Goal: Task Accomplishment & Management: Manage account settings

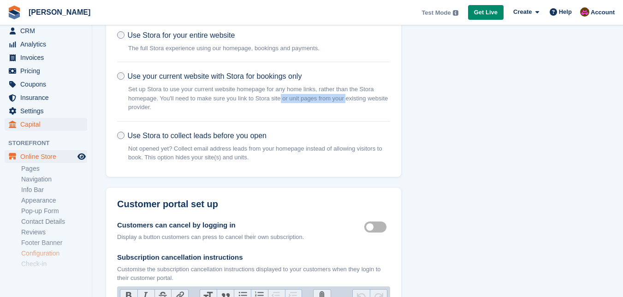
scroll to position [118, 0]
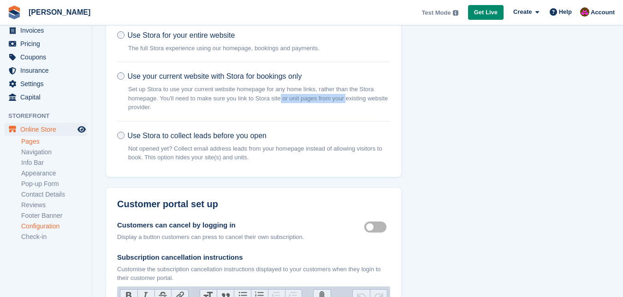
click at [34, 140] on link "Pages" at bounding box center [54, 141] width 66 height 9
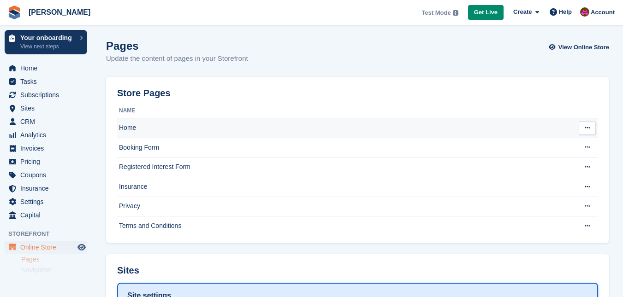
click at [594, 124] on button at bounding box center [586, 128] width 17 height 14
click at [531, 149] on p "Edit page" at bounding box center [551, 146] width 80 height 12
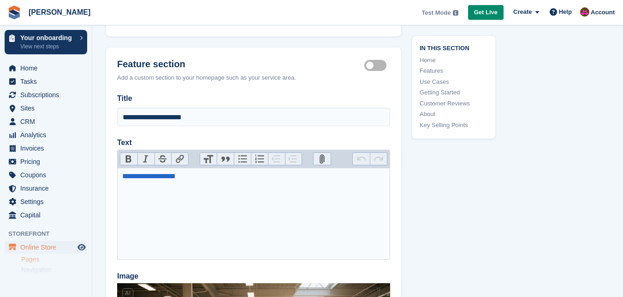
scroll to position [461, 0]
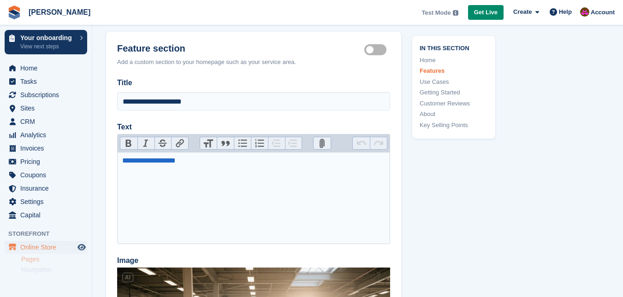
click at [374, 50] on label "Feature section active" at bounding box center [377, 49] width 26 height 1
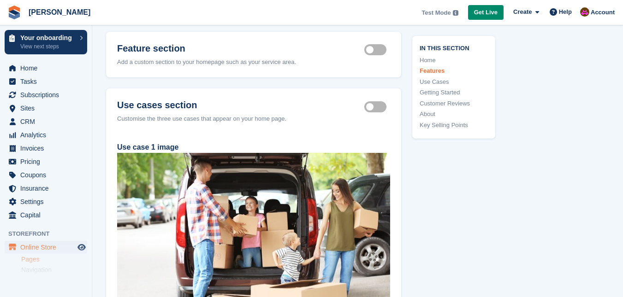
click at [377, 107] on label "Use cases section active" at bounding box center [377, 106] width 26 height 1
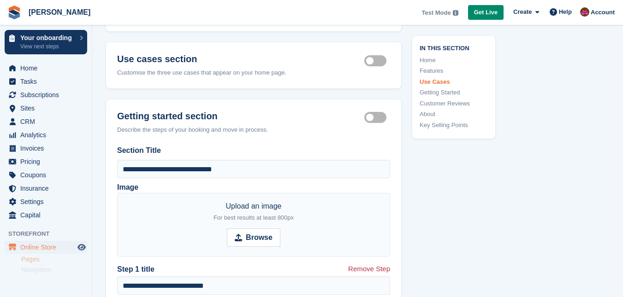
click at [378, 118] on label "Getting started section active" at bounding box center [377, 117] width 26 height 1
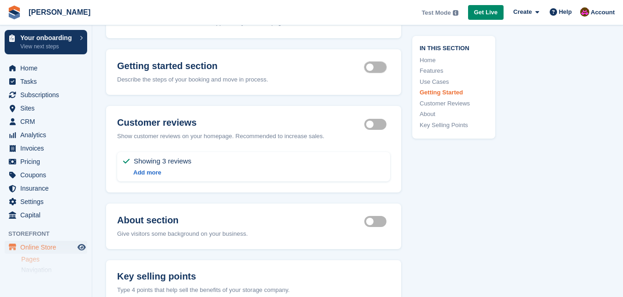
scroll to position [645, 0]
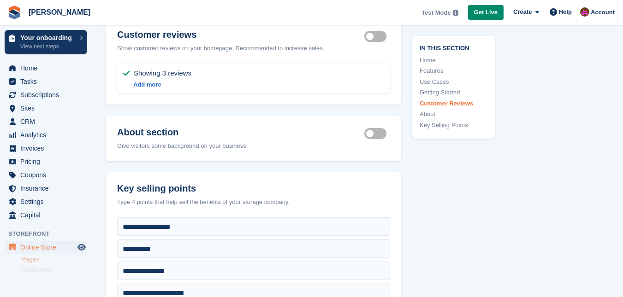
click at [375, 36] on label "Customer reviews section active" at bounding box center [377, 35] width 26 height 1
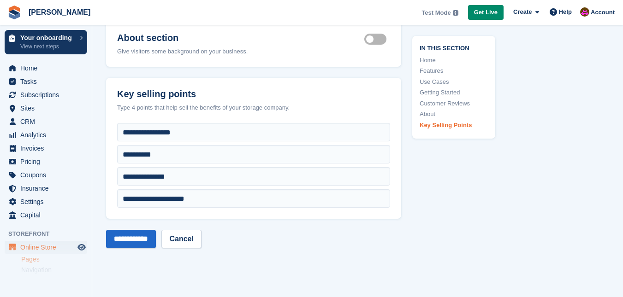
scroll to position [783, 0]
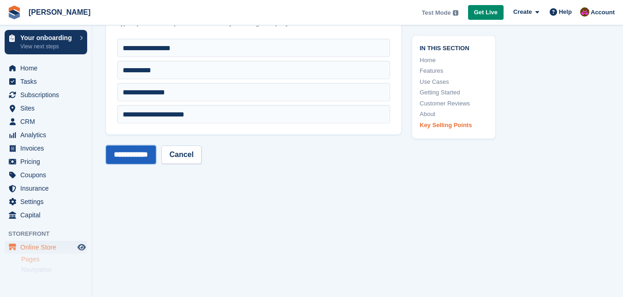
click at [142, 157] on input "**********" at bounding box center [131, 155] width 50 height 18
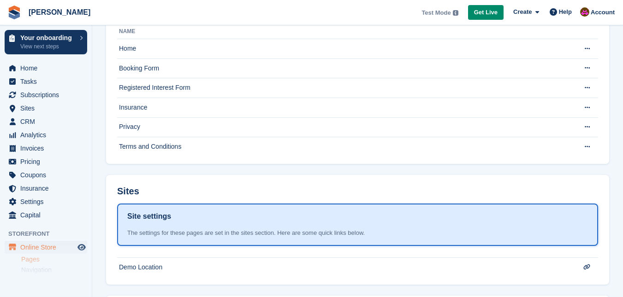
scroll to position [173, 0]
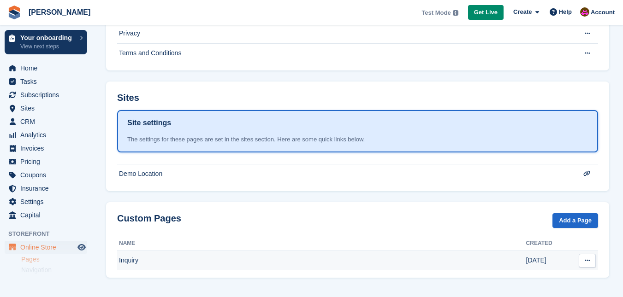
click at [592, 263] on button at bounding box center [586, 261] width 17 height 14
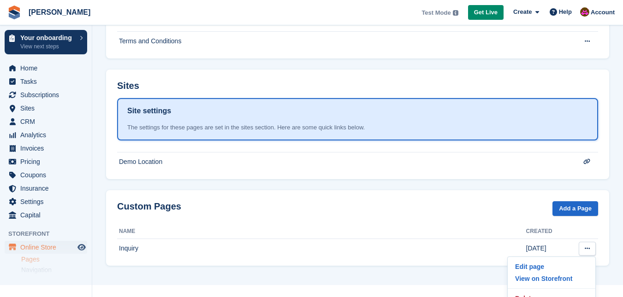
scroll to position [196, 0]
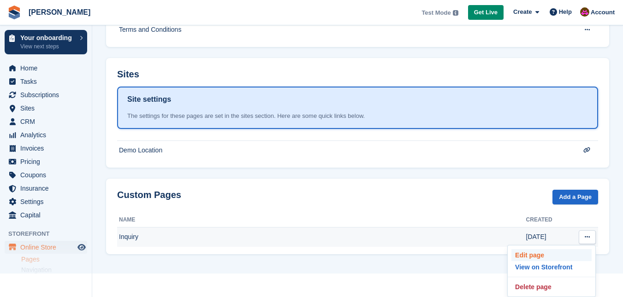
click at [546, 255] on p "Edit page" at bounding box center [551, 255] width 80 height 12
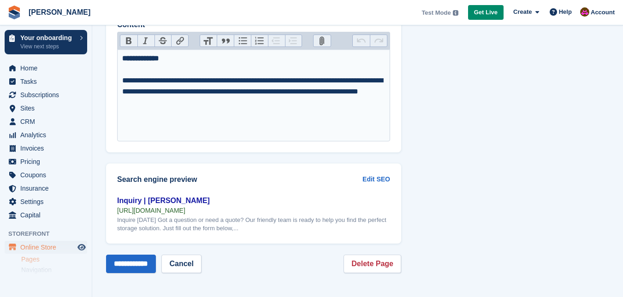
scroll to position [155, 0]
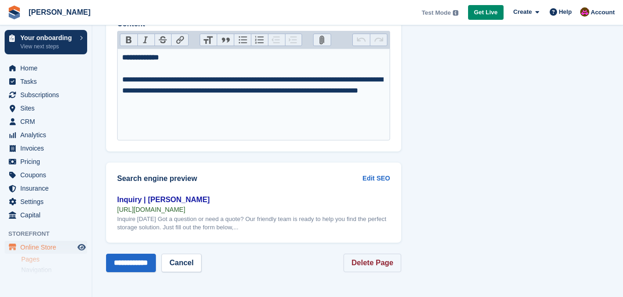
click at [385, 263] on link "Delete Page" at bounding box center [372, 263] width 58 height 18
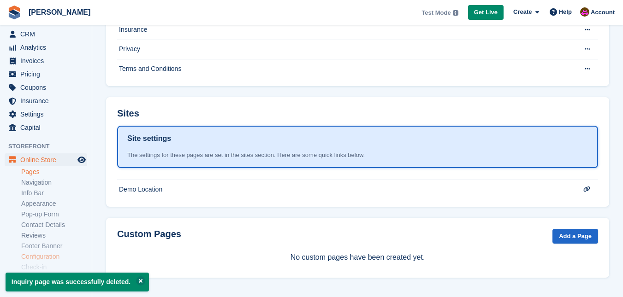
scroll to position [118, 0]
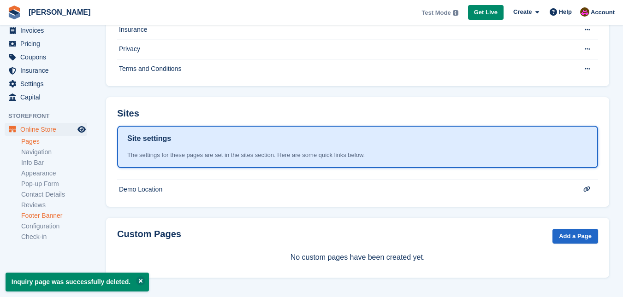
click at [48, 217] on link "Footer Banner" at bounding box center [54, 216] width 66 height 9
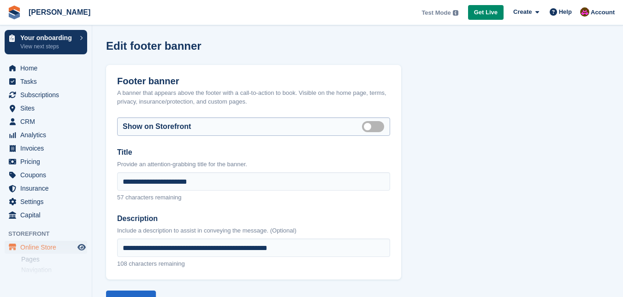
click at [375, 126] on label "Visible on storefront" at bounding box center [375, 126] width 26 height 1
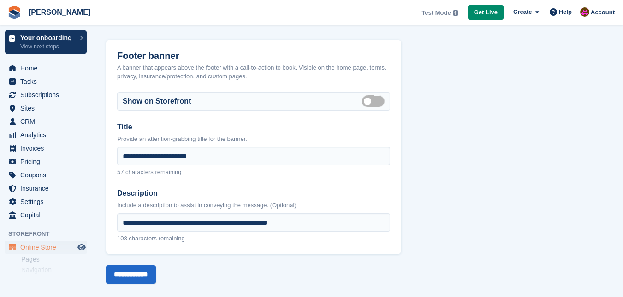
scroll to position [37, 0]
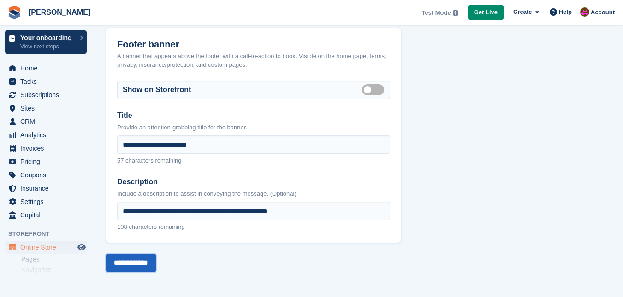
click at [156, 265] on input "**********" at bounding box center [131, 263] width 50 height 18
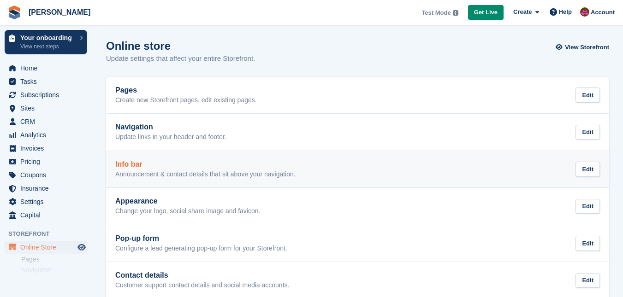
click at [169, 174] on p "Announcement & contact details that sit above your navigation." at bounding box center [205, 175] width 180 height 8
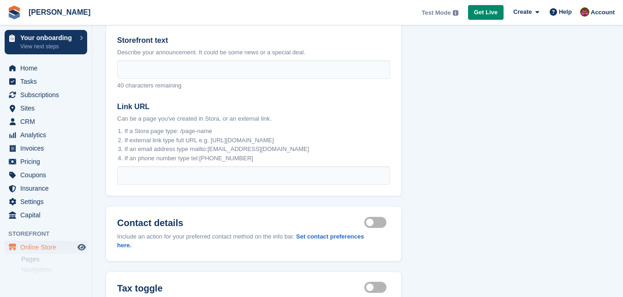
scroll to position [180, 0]
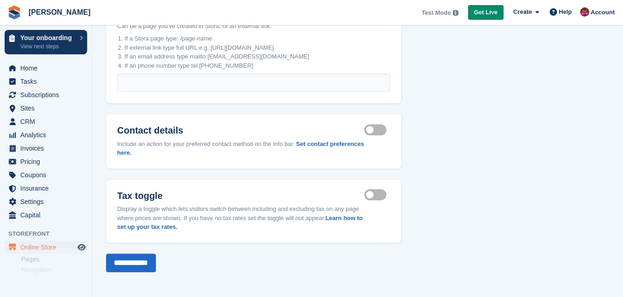
click at [379, 130] on label "Contact details visible" at bounding box center [377, 129] width 26 height 1
click at [135, 265] on input "**********" at bounding box center [131, 263] width 50 height 18
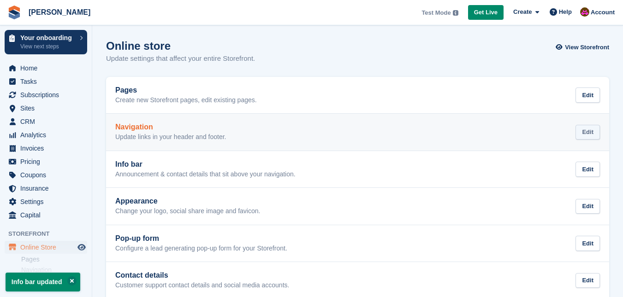
click at [582, 129] on div "Edit" at bounding box center [587, 132] width 24 height 15
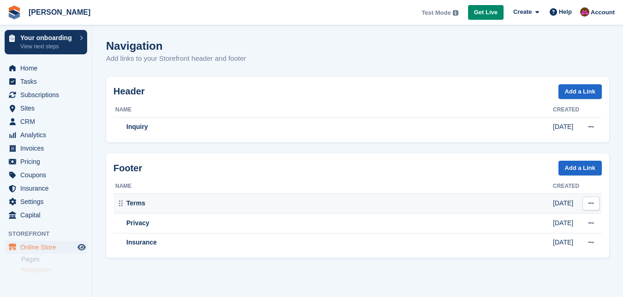
click at [591, 203] on icon at bounding box center [590, 203] width 5 height 6
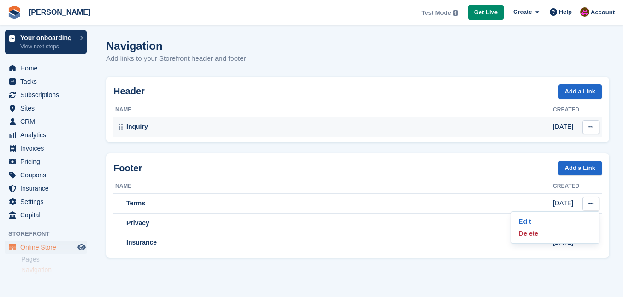
click at [594, 122] on button at bounding box center [590, 127] width 17 height 14
click at [550, 156] on p "Delete" at bounding box center [555, 157] width 80 height 12
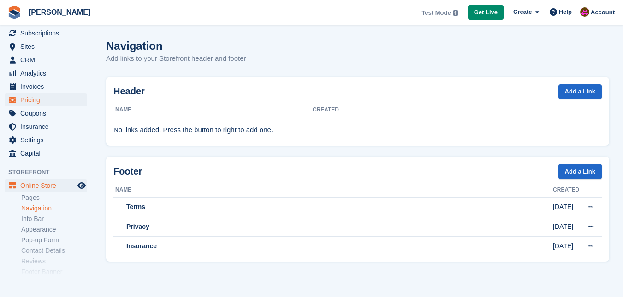
scroll to position [118, 0]
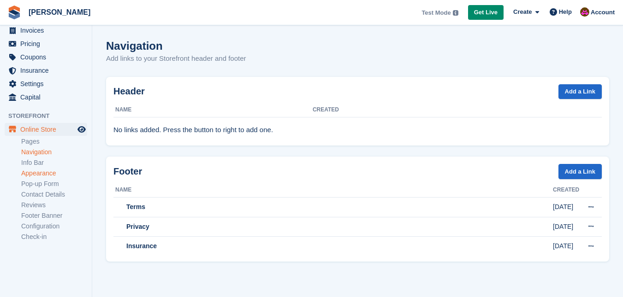
click at [52, 171] on link "Appearance" at bounding box center [54, 173] width 66 height 9
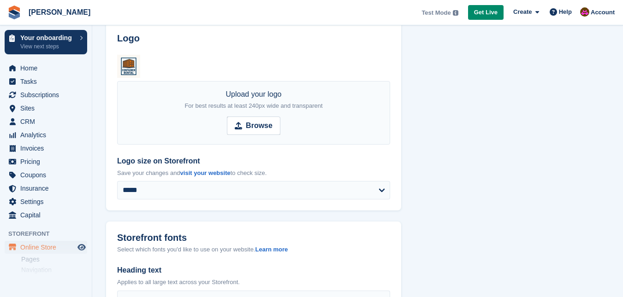
scroll to position [138, 0]
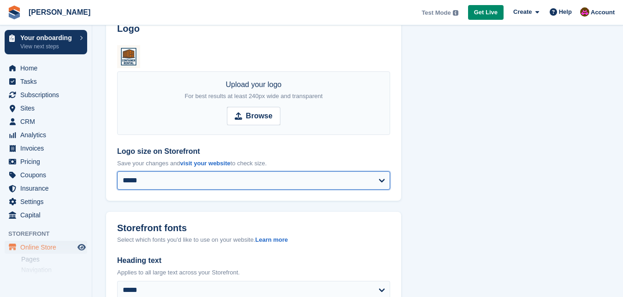
click at [358, 179] on select "**********" at bounding box center [253, 180] width 273 height 18
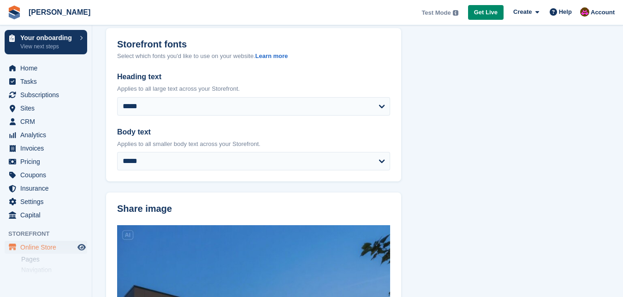
scroll to position [323, 0]
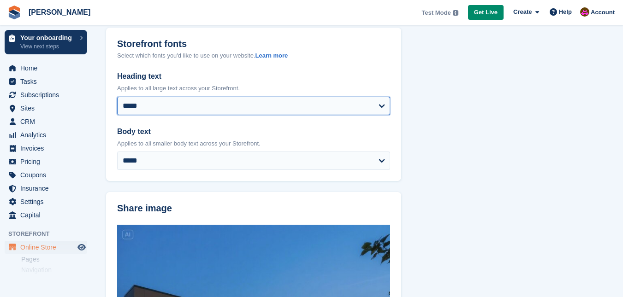
click at [363, 107] on select "**********" at bounding box center [253, 106] width 273 height 18
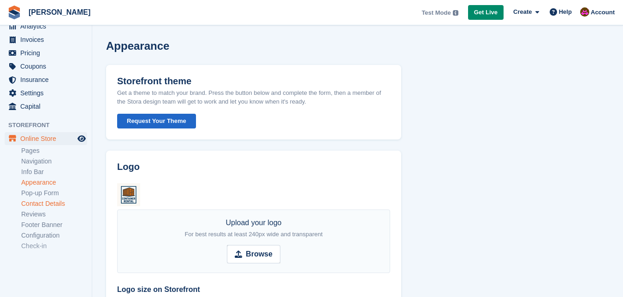
scroll to position [118, 0]
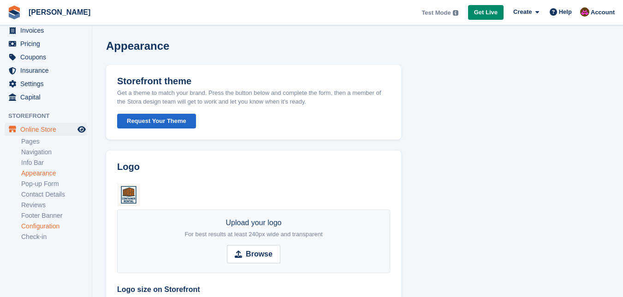
click at [29, 229] on link "Configuration" at bounding box center [54, 226] width 66 height 9
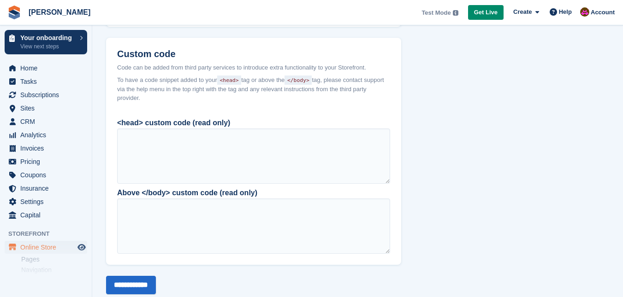
scroll to position [802, 0]
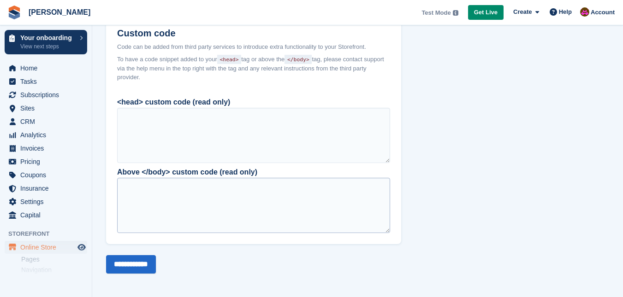
click at [275, 205] on div at bounding box center [253, 205] width 273 height 55
click at [384, 228] on div at bounding box center [253, 205] width 273 height 55
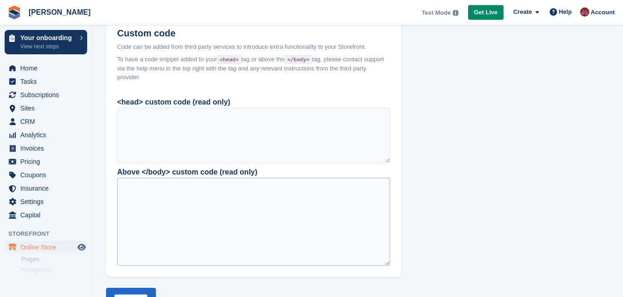
drag, startPoint x: 385, startPoint y: 228, endPoint x: 388, endPoint y: 261, distance: 32.9
click at [388, 261] on div at bounding box center [253, 222] width 273 height 88
click at [212, 200] on div at bounding box center [253, 222] width 273 height 88
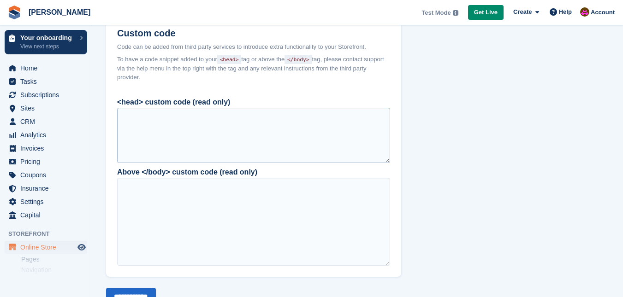
click at [259, 131] on div at bounding box center [253, 135] width 273 height 55
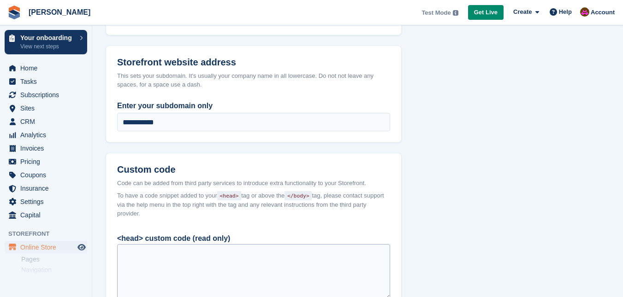
scroll to position [710, 0]
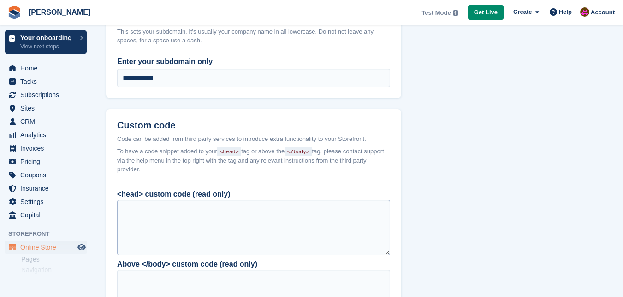
click at [185, 223] on div at bounding box center [253, 227] width 273 height 55
click at [185, 224] on div at bounding box center [253, 227] width 273 height 55
click at [185, 225] on div at bounding box center [253, 227] width 273 height 55
drag, startPoint x: 185, startPoint y: 225, endPoint x: 472, endPoint y: 194, distance: 288.7
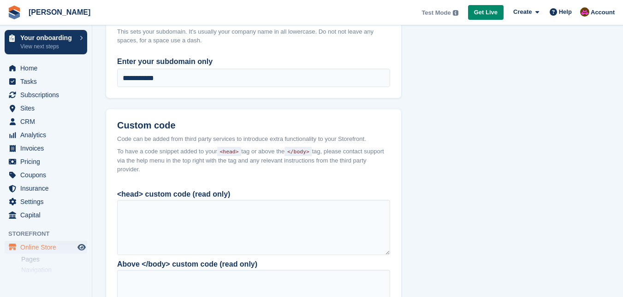
click at [377, 234] on div at bounding box center [253, 227] width 273 height 55
drag, startPoint x: 387, startPoint y: 252, endPoint x: 446, endPoint y: 284, distance: 67.2
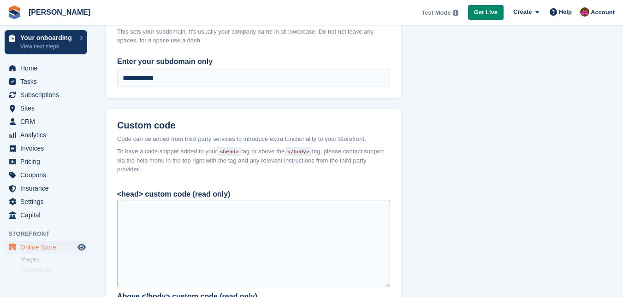
click at [194, 218] on div at bounding box center [253, 244] width 273 height 88
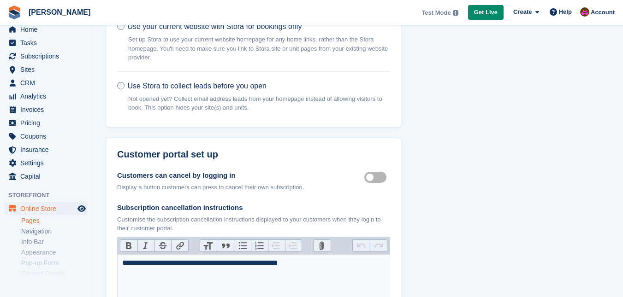
scroll to position [118, 0]
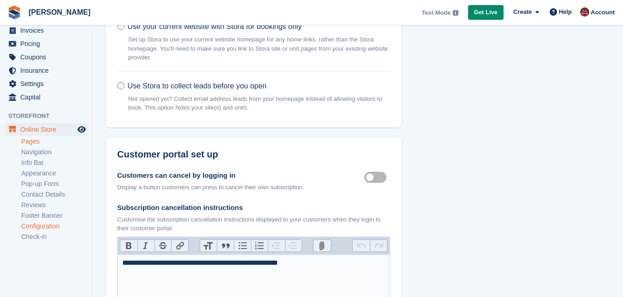
click at [36, 145] on link "Pages" at bounding box center [54, 141] width 66 height 9
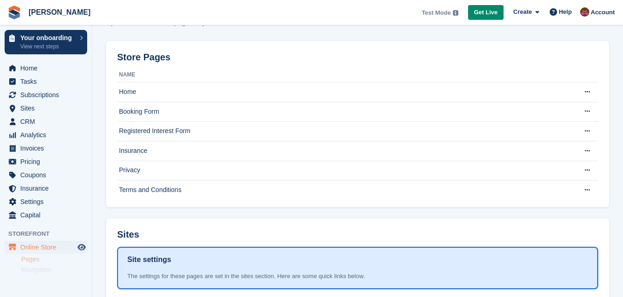
scroll to position [39, 0]
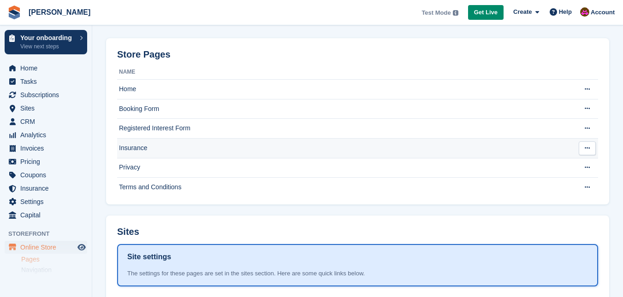
click at [583, 149] on button at bounding box center [586, 148] width 17 height 14
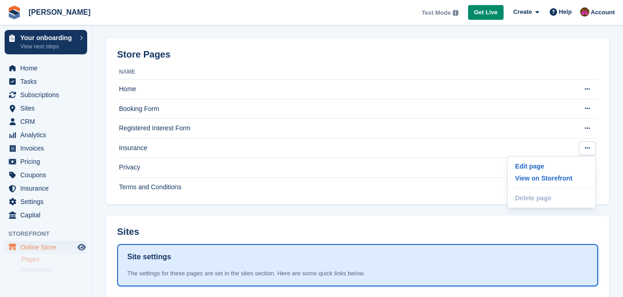
click at [619, 159] on section "Pages Update the content of pages in your Storefront View Online Store Store Pa…" at bounding box center [357, 188] width 530 height 454
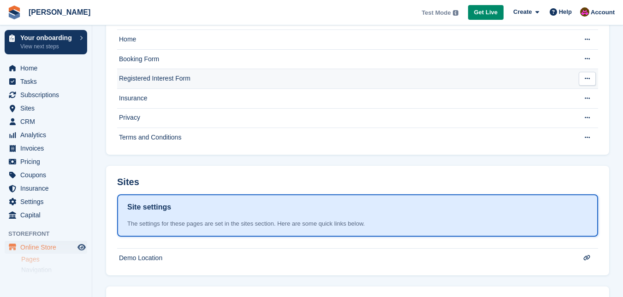
scroll to position [157, 0]
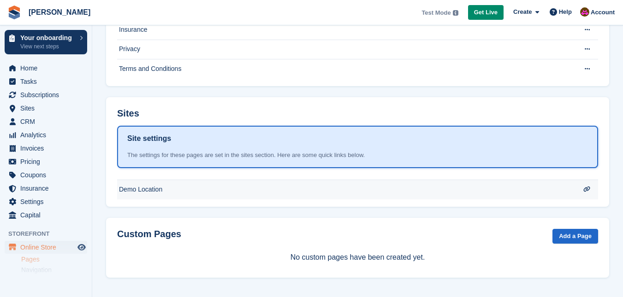
click at [588, 190] on icon at bounding box center [586, 190] width 7 height 6
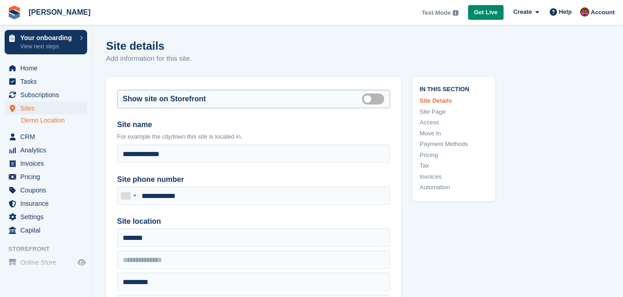
click at [376, 98] on label "Is public" at bounding box center [375, 98] width 26 height 1
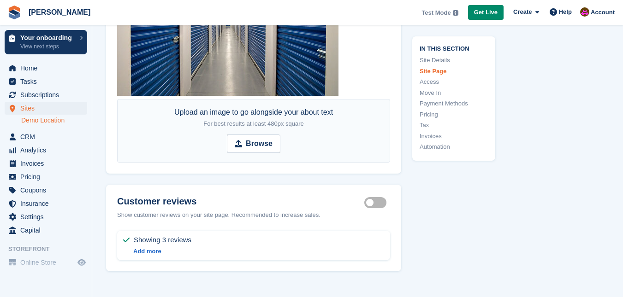
scroll to position [1797, 0]
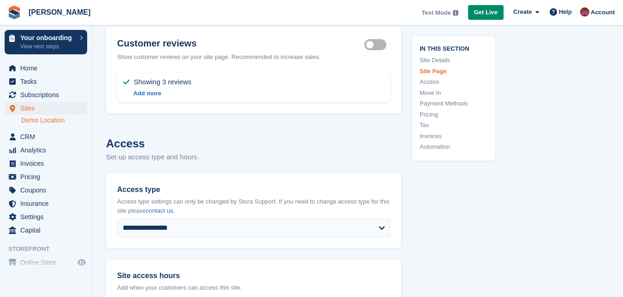
click at [372, 46] on label "Storefront show reviews" at bounding box center [377, 44] width 26 height 1
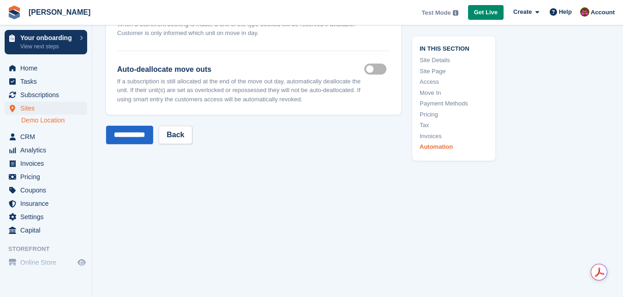
scroll to position [3723, 0]
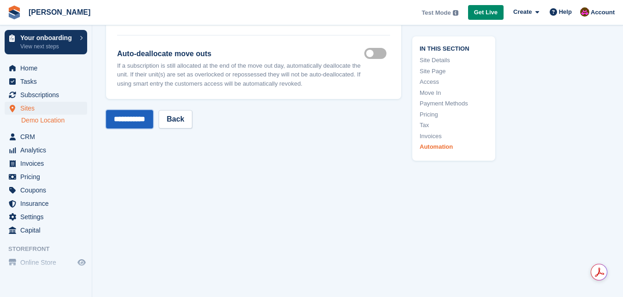
click at [139, 117] on input "**********" at bounding box center [129, 119] width 47 height 18
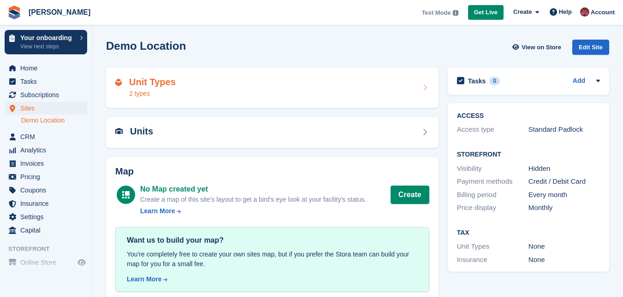
click at [294, 81] on div "Unit Types 2 types" at bounding box center [272, 88] width 314 height 22
click at [212, 130] on div "Units" at bounding box center [272, 132] width 314 height 12
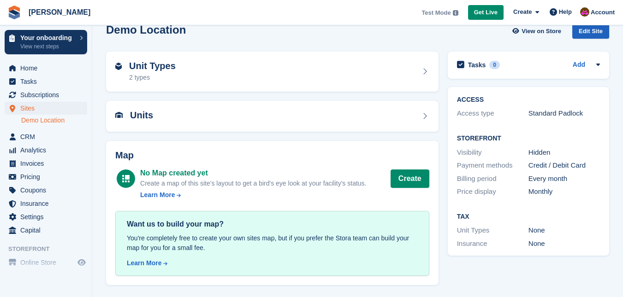
click at [580, 32] on div "Edit Site" at bounding box center [590, 31] width 37 height 15
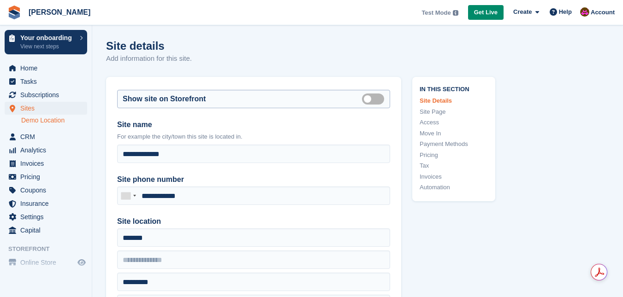
click at [371, 100] on label "Is public" at bounding box center [375, 98] width 26 height 1
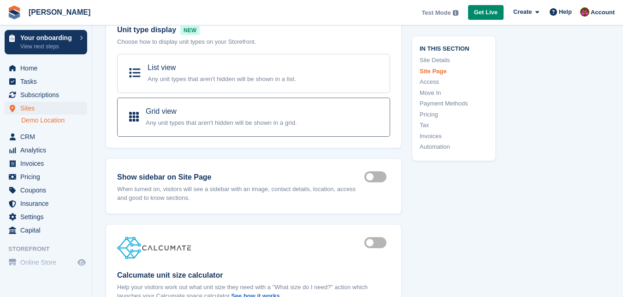
scroll to position [737, 0]
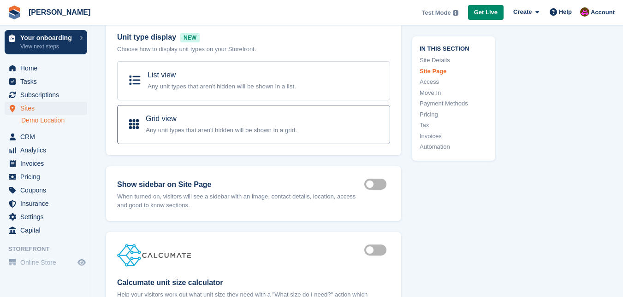
click at [221, 124] on div "Grid view Any unit types that aren't hidden will be shown in a grid." at bounding box center [221, 124] width 151 height 22
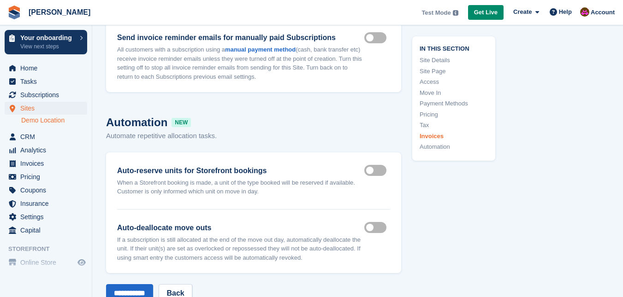
scroll to position [3723, 0]
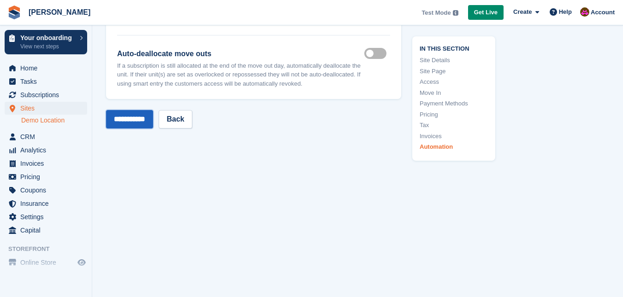
click at [122, 118] on input "**********" at bounding box center [129, 119] width 47 height 18
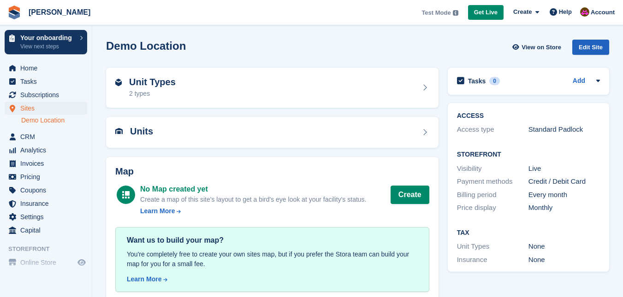
click at [598, 44] on div "Edit Site" at bounding box center [590, 47] width 37 height 15
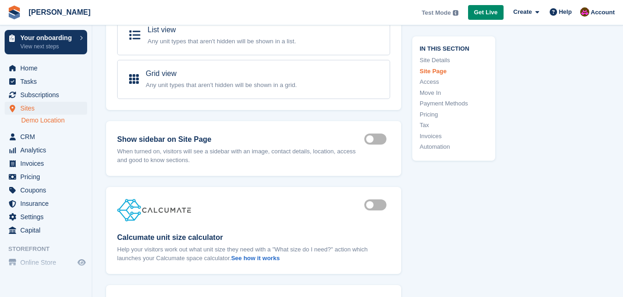
scroll to position [737, 0]
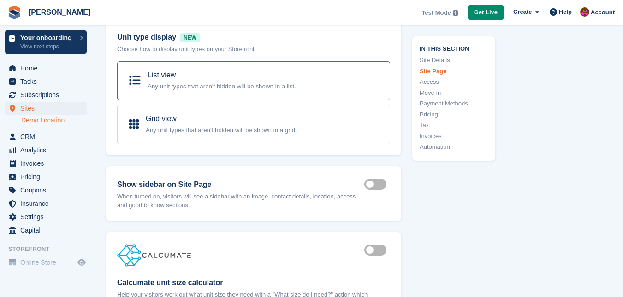
click at [178, 89] on small "Any unit types that aren't hidden will be shown in a list." at bounding box center [221, 86] width 148 height 7
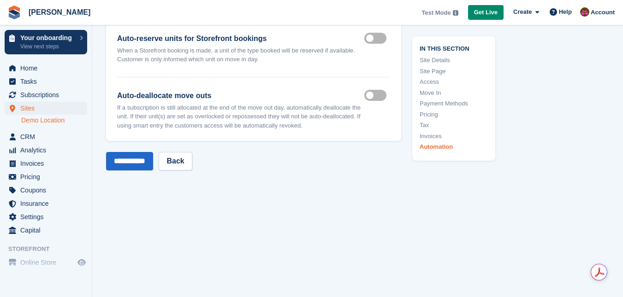
scroll to position [3723, 0]
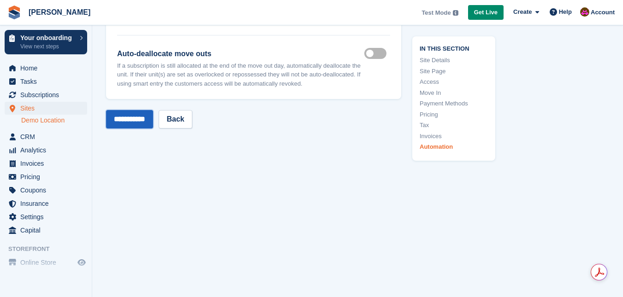
click at [139, 124] on input "**********" at bounding box center [129, 119] width 47 height 18
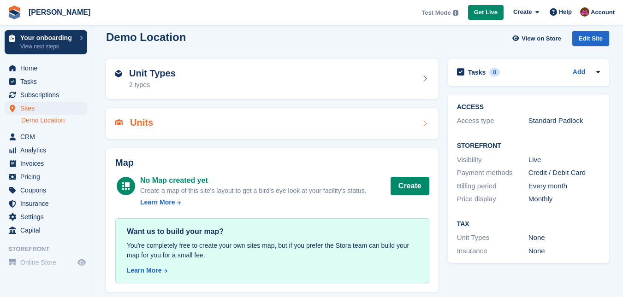
scroll to position [16, 0]
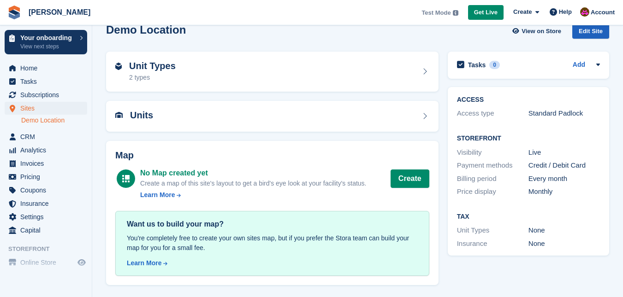
click at [587, 33] on div "Edit Site" at bounding box center [590, 31] width 37 height 15
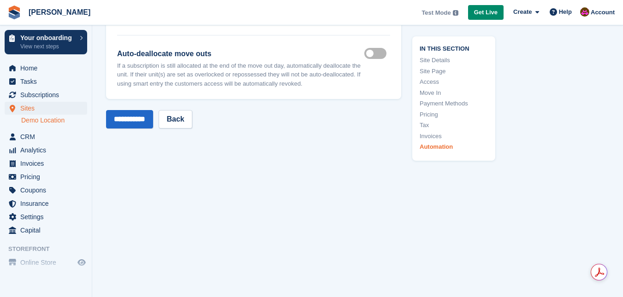
click at [35, 61] on div "Home Tasks Subscriptions Subscriptions Subscriptions Price increases NEW Price …" at bounding box center [46, 147] width 92 height 179
click at [35, 63] on span "Home" at bounding box center [47, 68] width 55 height 13
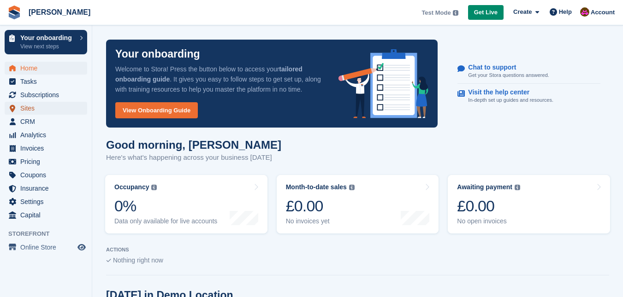
click at [27, 112] on span "Sites" at bounding box center [47, 108] width 55 height 13
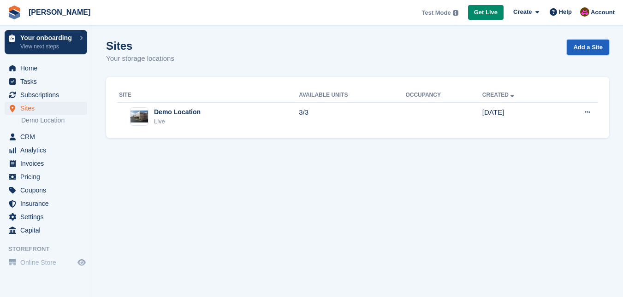
click at [579, 47] on link "Add a Site" at bounding box center [587, 47] width 42 height 15
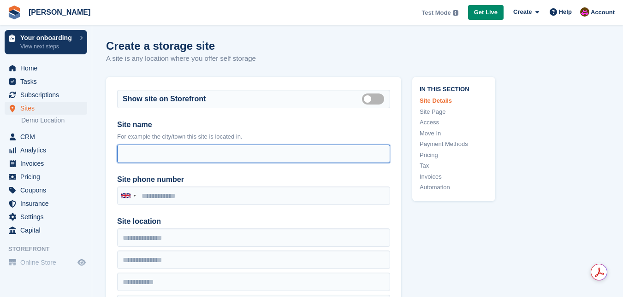
click at [271, 156] on input "Site access hours" at bounding box center [253, 154] width 273 height 18
type input "*"
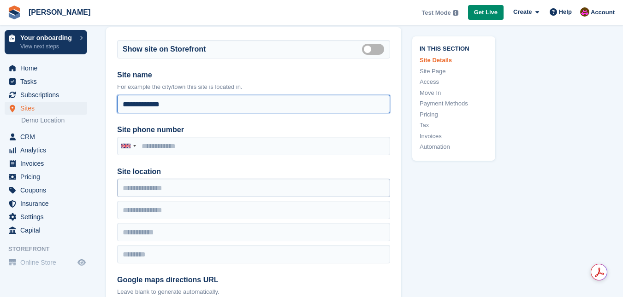
scroll to position [92, 0]
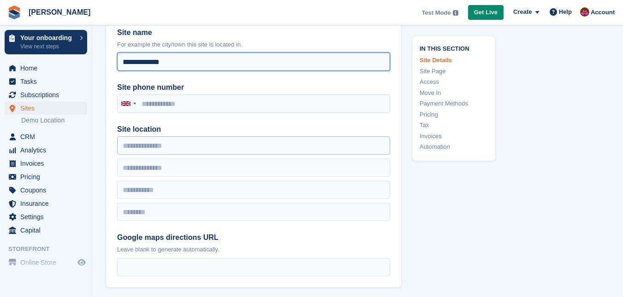
type input "**********"
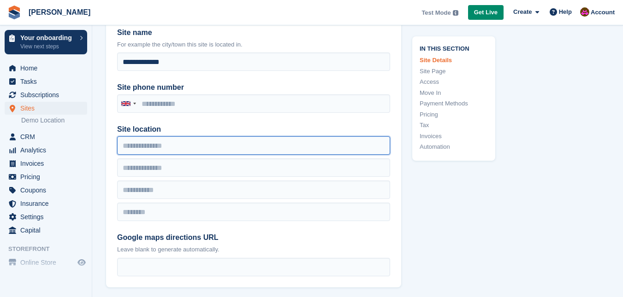
click at [195, 138] on input "Site location" at bounding box center [253, 145] width 273 height 18
type input "**********"
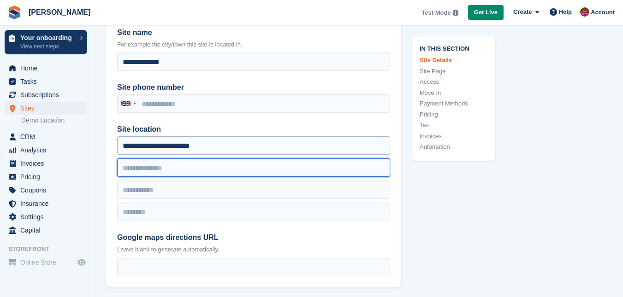
type input "********"
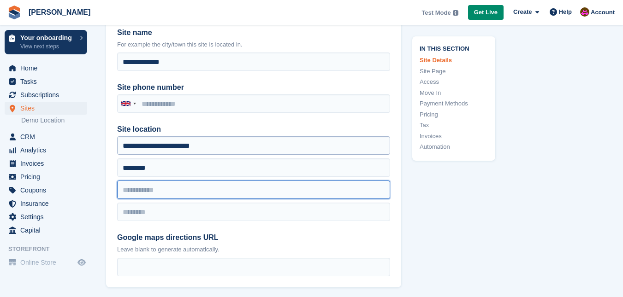
type input "********"
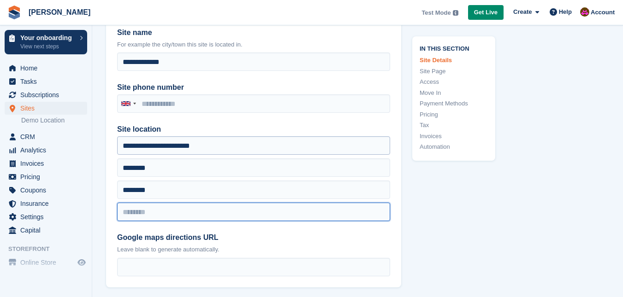
type input "****"
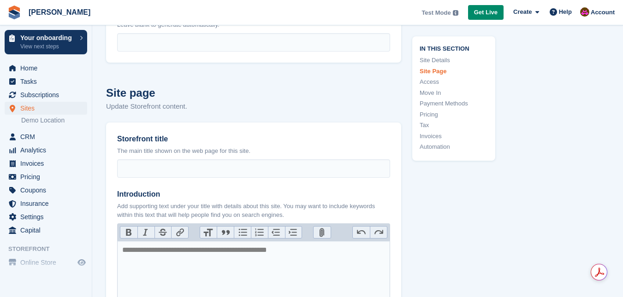
scroll to position [415, 0]
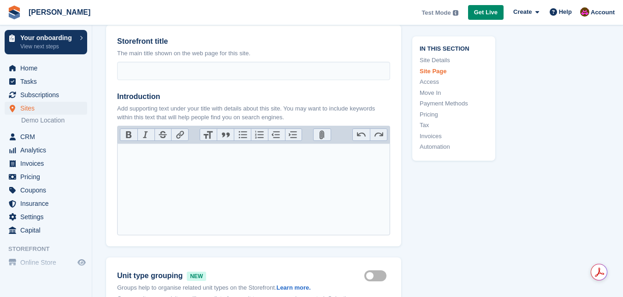
click at [302, 149] on trix-editor "Introduction" at bounding box center [253, 189] width 273 height 92
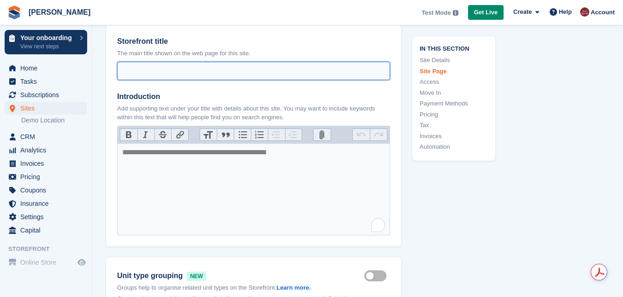
click at [207, 66] on input "Storefront title" at bounding box center [253, 71] width 273 height 18
type input "*"
type input "**********"
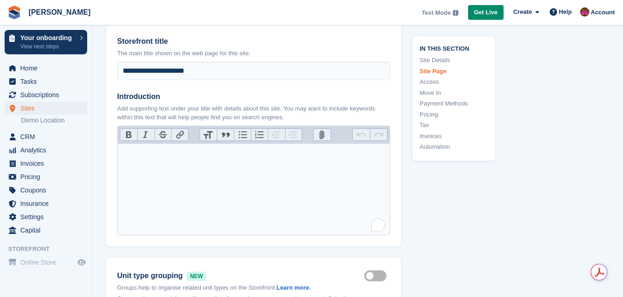
click at [195, 166] on trix-editor "Introduction" at bounding box center [253, 189] width 273 height 92
type trix-editor "**********"
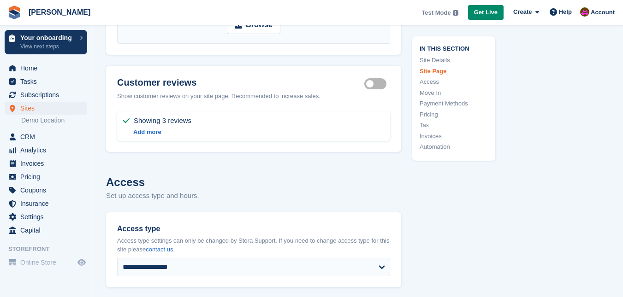
scroll to position [1382, 0]
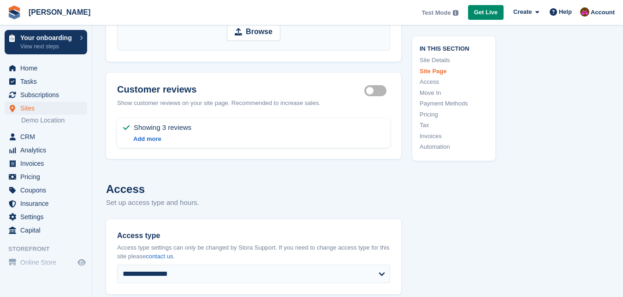
click at [373, 96] on header "Customer reviews Storefront show reviews Show customer reviews on your site pag…" at bounding box center [253, 96] width 295 height 46
click at [373, 92] on label "Storefront show reviews" at bounding box center [377, 90] width 26 height 1
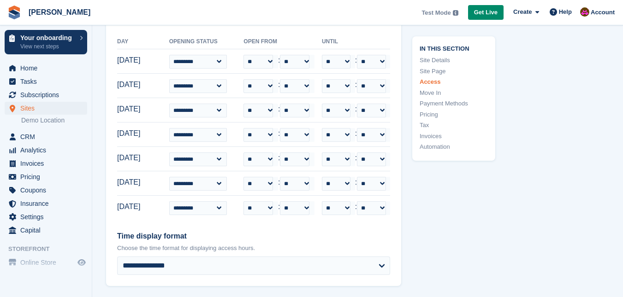
scroll to position [1567, 0]
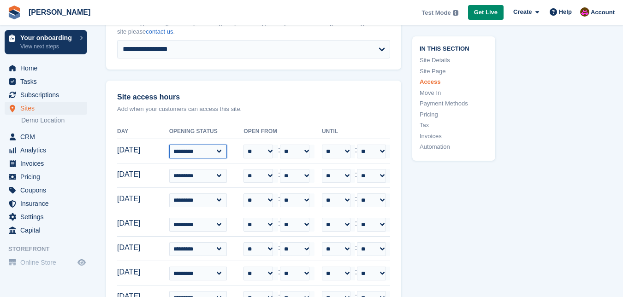
click at [227, 147] on select "**********" at bounding box center [198, 152] width 58 height 14
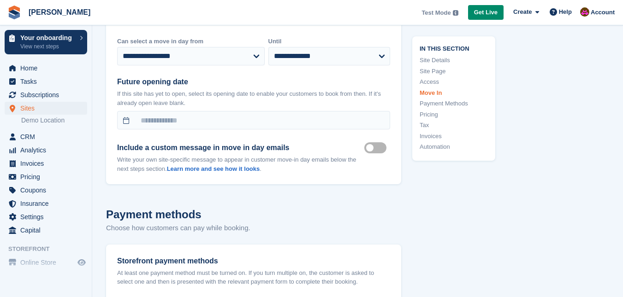
scroll to position [2120, 0]
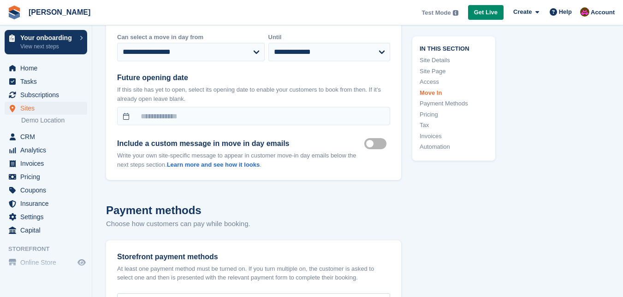
click at [370, 143] on label "Move in mailer custom message on" at bounding box center [377, 143] width 26 height 1
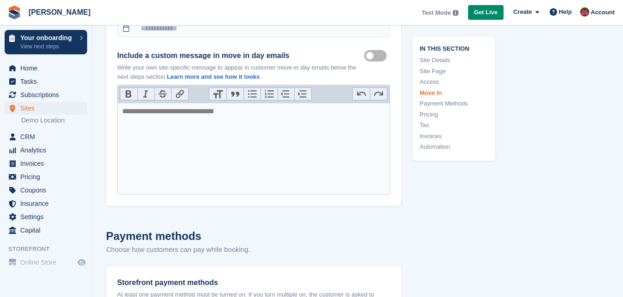
scroll to position [2212, 0]
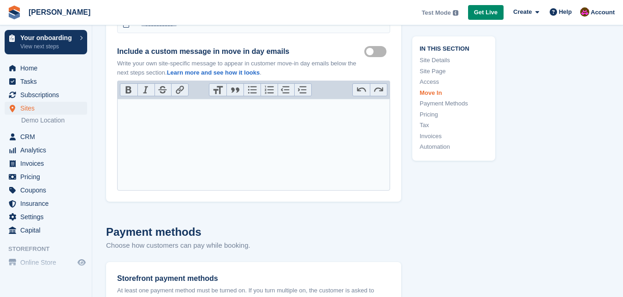
click at [313, 114] on trix-editor at bounding box center [253, 145] width 273 height 92
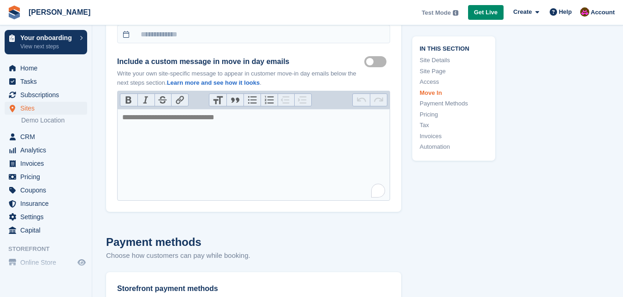
scroll to position [2166, 0]
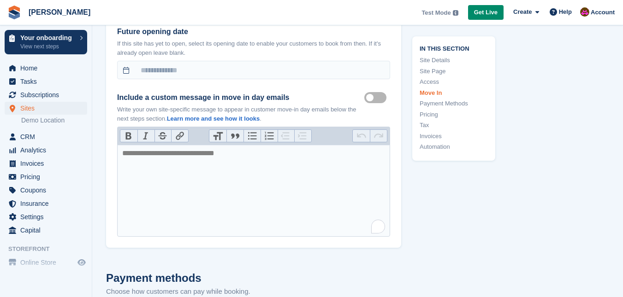
click at [372, 90] on div "Move in mailer custom message on" at bounding box center [377, 95] width 26 height 11
click at [373, 97] on label "Move in mailer custom message on" at bounding box center [377, 97] width 26 height 1
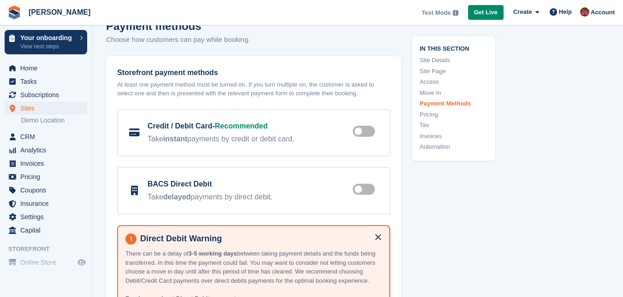
click at [365, 129] on label at bounding box center [366, 131] width 26 height 7
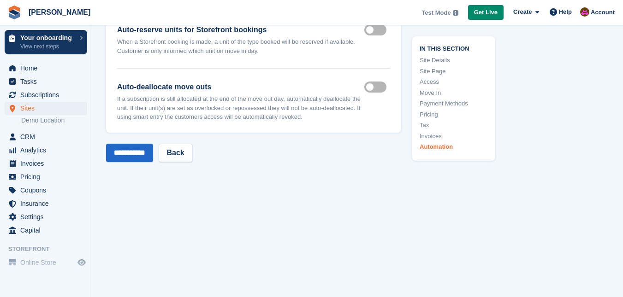
scroll to position [3322, 0]
click at [129, 150] on input "**********" at bounding box center [129, 151] width 47 height 18
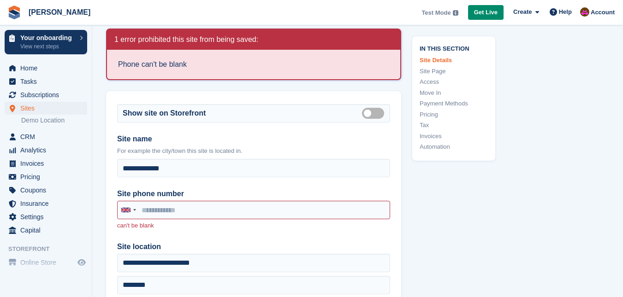
scroll to position [92, 0]
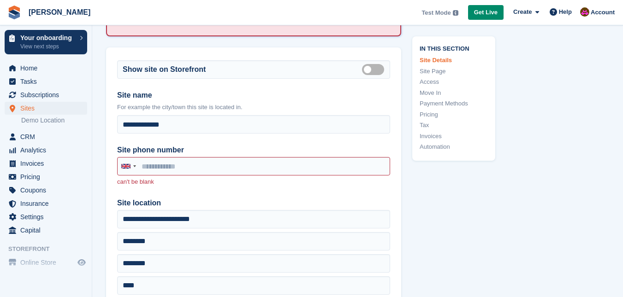
click at [232, 157] on div "Site phone number United Kingdom +44 Afghanistan (‫افغانستان‬‎) +93 Albania (Sh…" at bounding box center [253, 166] width 273 height 42
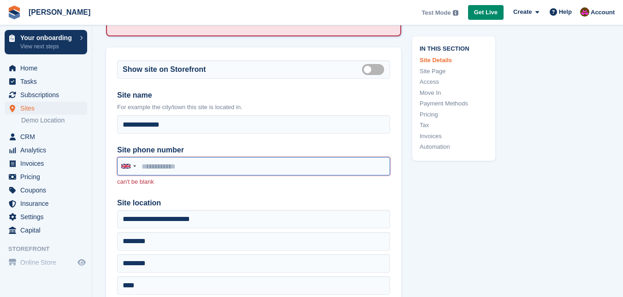
click at [222, 164] on input "Site phone number" at bounding box center [253, 166] width 273 height 18
drag, startPoint x: 193, startPoint y: 168, endPoint x: 139, endPoint y: 165, distance: 53.5
click at [139, 165] on input "Site phone number" at bounding box center [253, 166] width 273 height 18
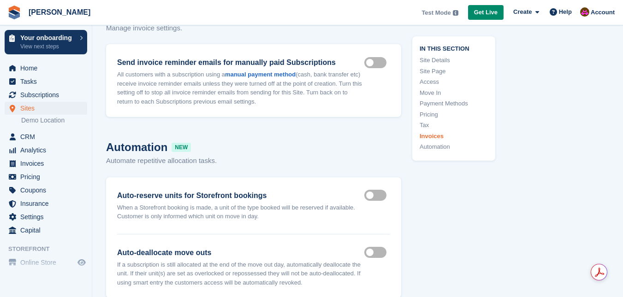
scroll to position [3428, 0]
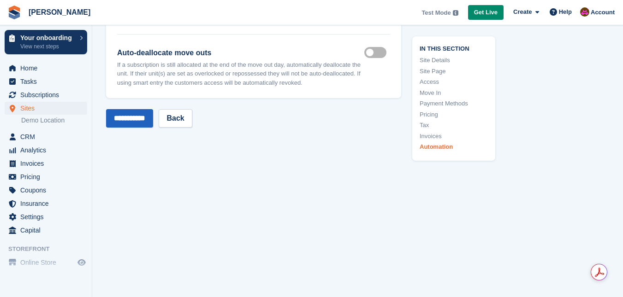
type input "**********"
click at [135, 120] on input "**********" at bounding box center [129, 118] width 47 height 18
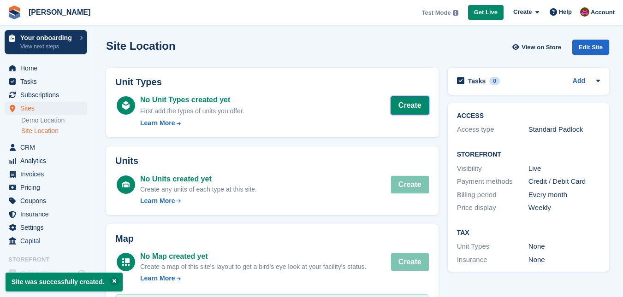
click at [412, 101] on link "Create" at bounding box center [409, 105] width 39 height 18
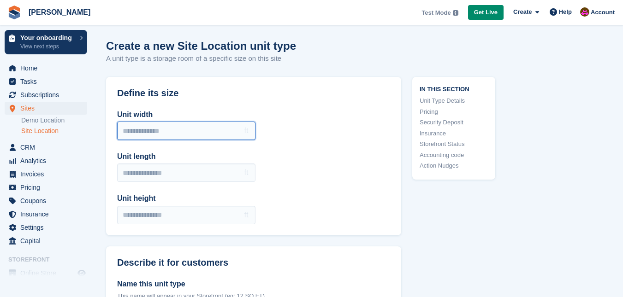
click at [244, 133] on input "Unit width" at bounding box center [186, 131] width 138 height 18
type input "**"
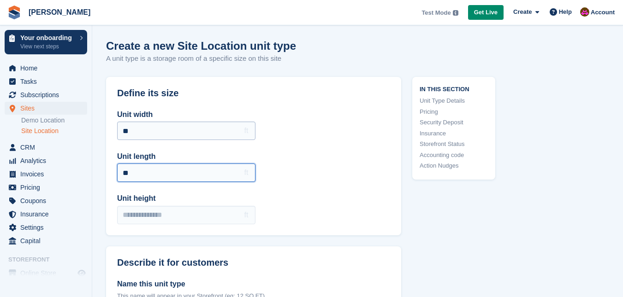
type input "**"
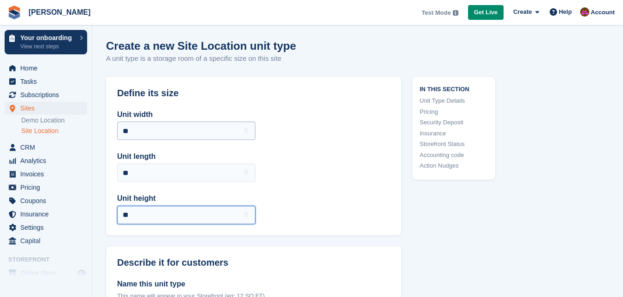
type input "**"
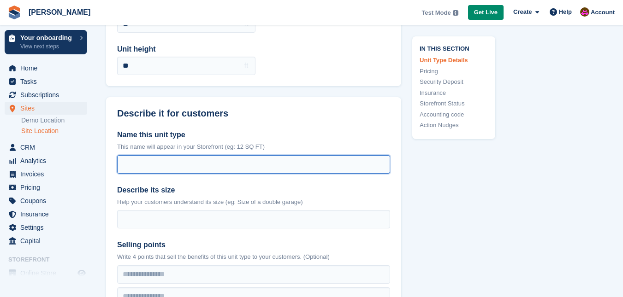
scroll to position [153, 0]
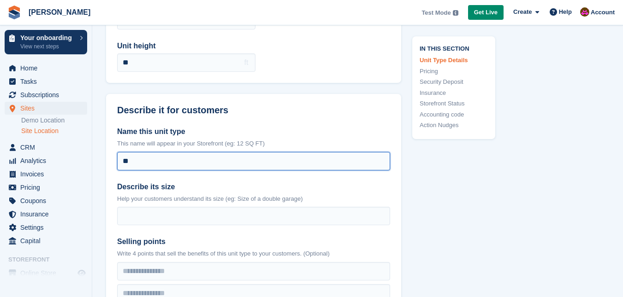
type input "*"
type input "********"
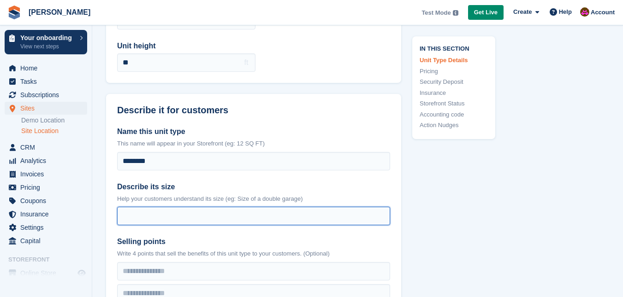
click at [211, 210] on input "Describe its size" at bounding box center [253, 216] width 273 height 18
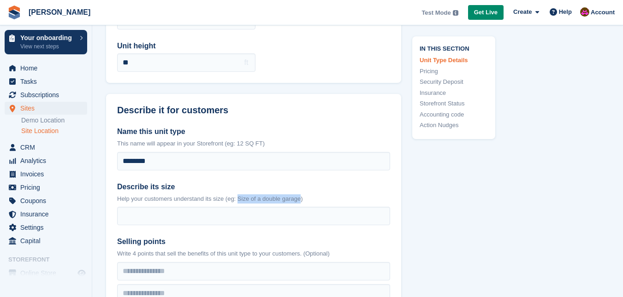
drag, startPoint x: 236, startPoint y: 200, endPoint x: 297, endPoint y: 200, distance: 60.8
click at [297, 200] on p "Help your customers understand its size (eg: Size of a double garage)" at bounding box center [253, 198] width 273 height 9
copy p "Size of a double garage"
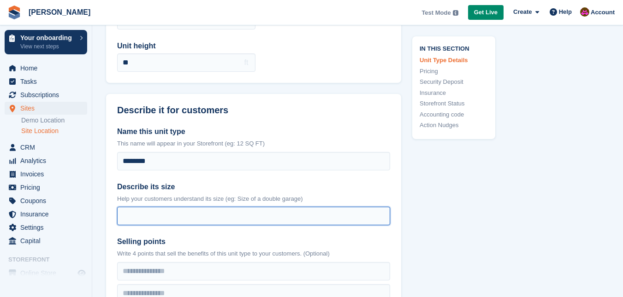
click at [218, 220] on input "Describe its size" at bounding box center [253, 216] width 273 height 18
paste input "**********"
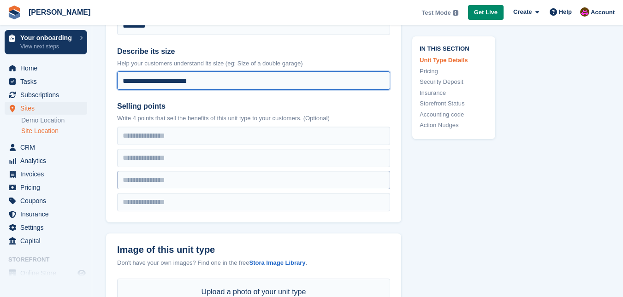
scroll to position [291, 0]
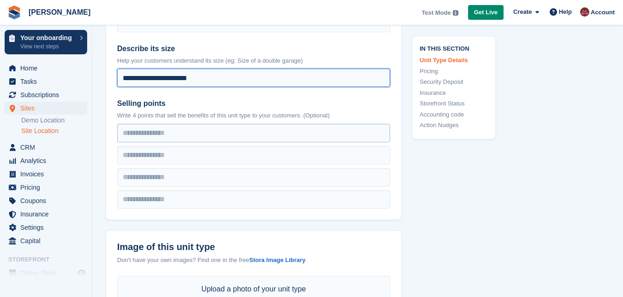
type input "**********"
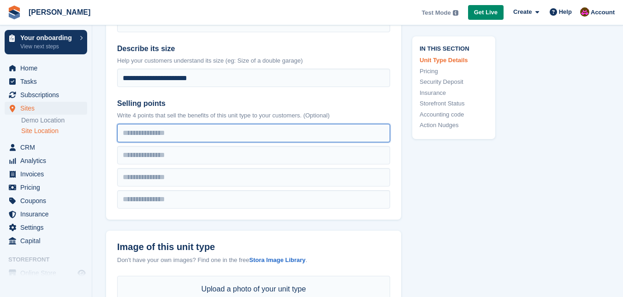
click at [197, 139] on input "text" at bounding box center [253, 133] width 273 height 18
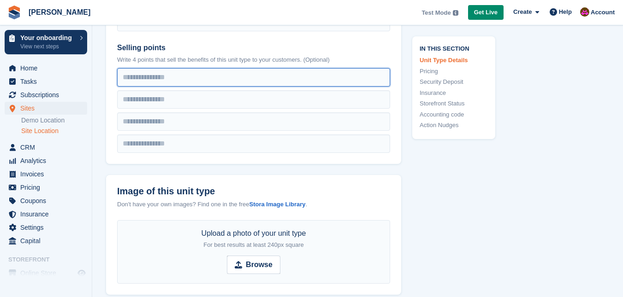
scroll to position [337, 0]
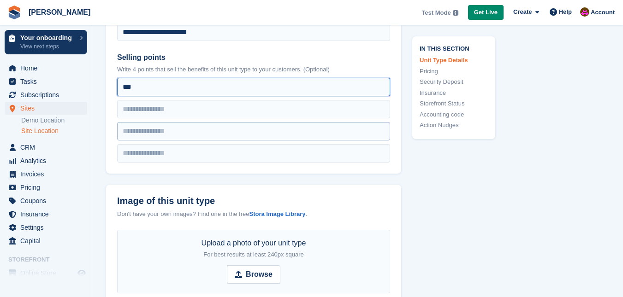
type input "***"
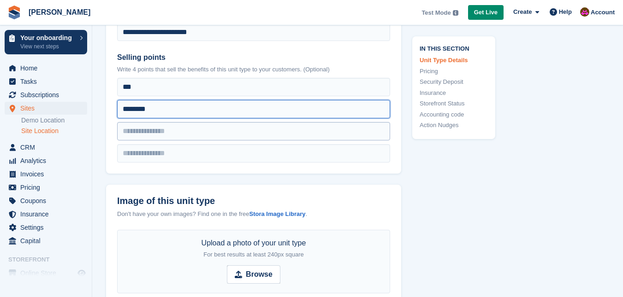
type input "********"
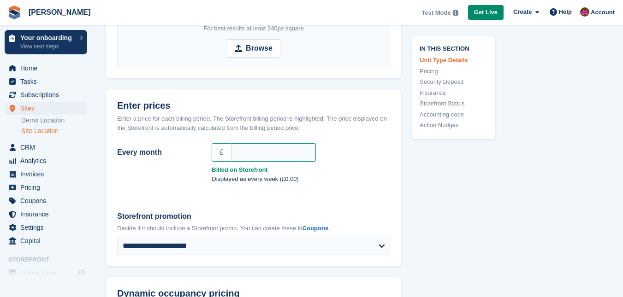
scroll to position [567, 0]
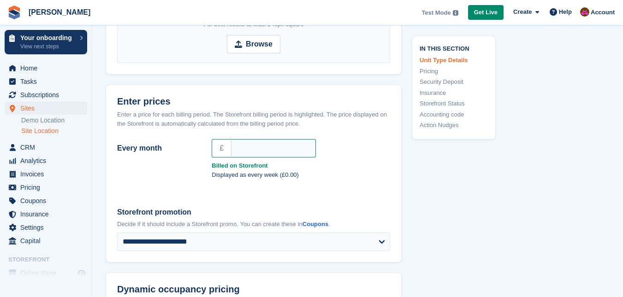
type input "*******"
click at [273, 150] on input "Every month" at bounding box center [273, 148] width 85 height 18
type input "*"
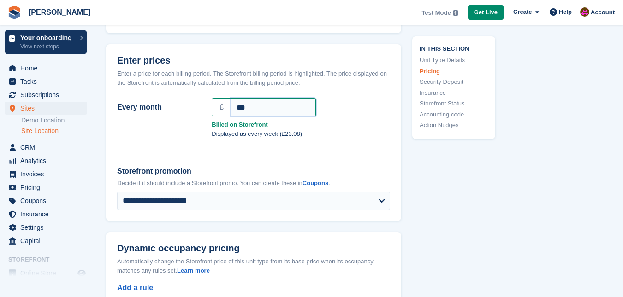
scroll to position [659, 0]
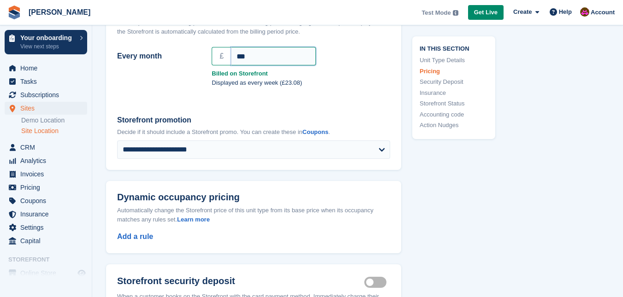
type input "***"
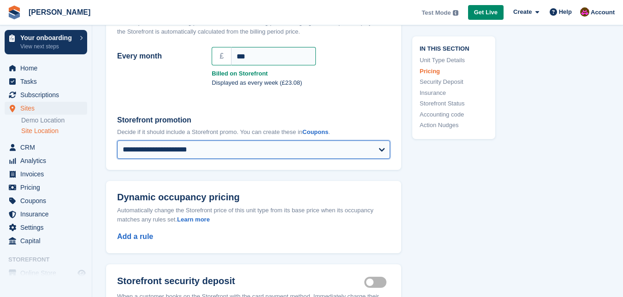
click at [349, 149] on select "**********" at bounding box center [253, 150] width 273 height 18
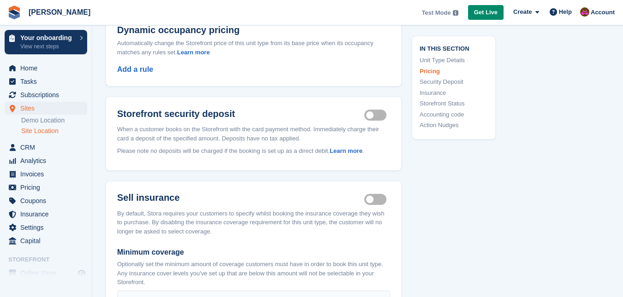
scroll to position [844, 0]
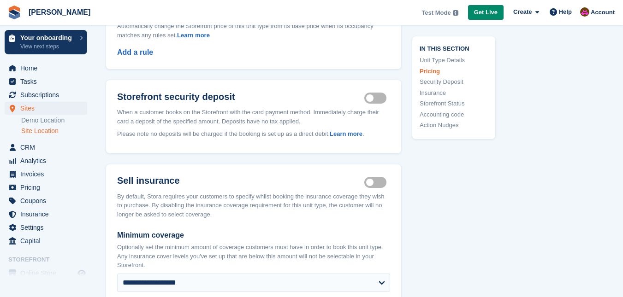
click at [380, 99] on label "Security deposit on" at bounding box center [377, 98] width 26 height 1
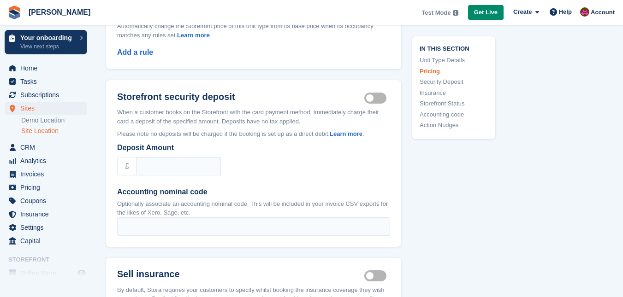
click at [380, 99] on label "Security deposit on" at bounding box center [377, 98] width 26 height 1
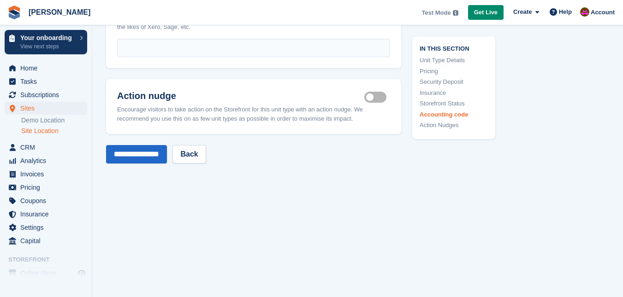
scroll to position [1397, 0]
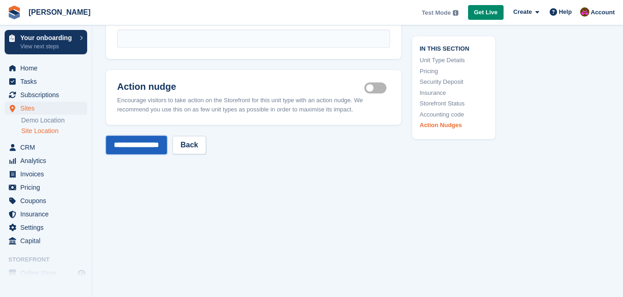
click at [167, 149] on input "**********" at bounding box center [136, 145] width 61 height 18
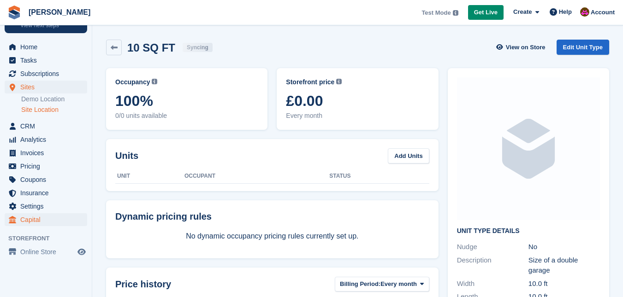
scroll to position [33, 0]
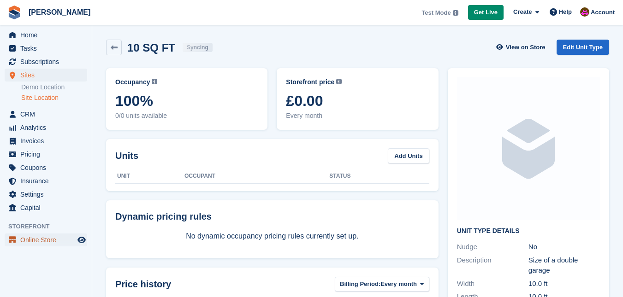
click at [53, 239] on span "Online Store" at bounding box center [47, 240] width 55 height 13
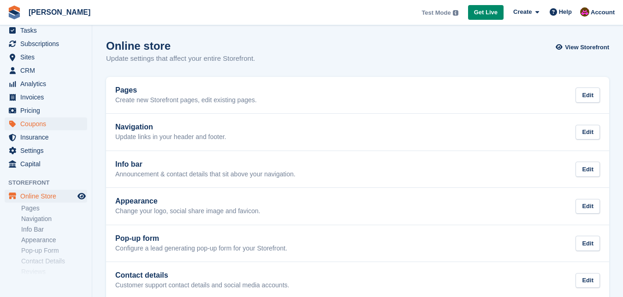
scroll to position [118, 0]
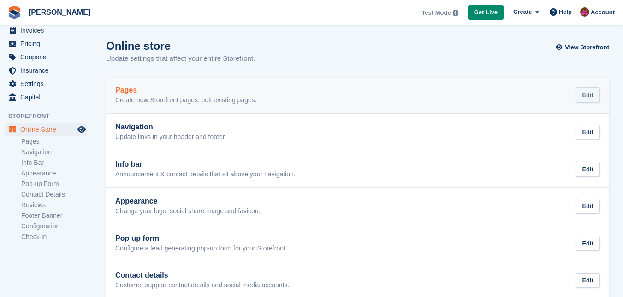
click at [580, 89] on div "Edit" at bounding box center [587, 95] width 24 height 15
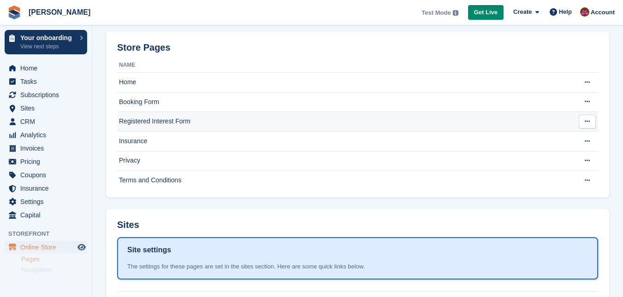
scroll to position [177, 0]
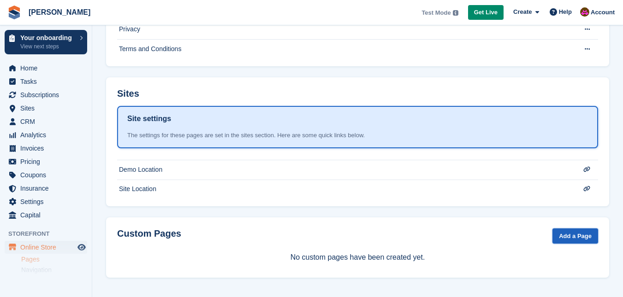
click at [564, 235] on link "Add a Page" at bounding box center [575, 236] width 46 height 15
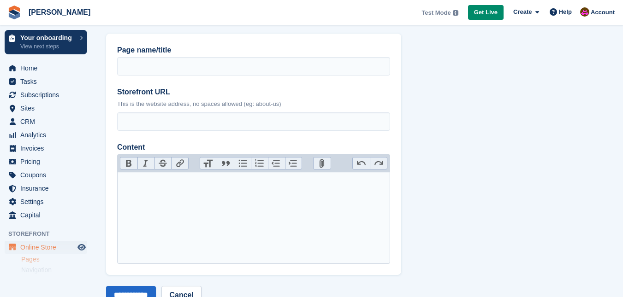
scroll to position [64, 0]
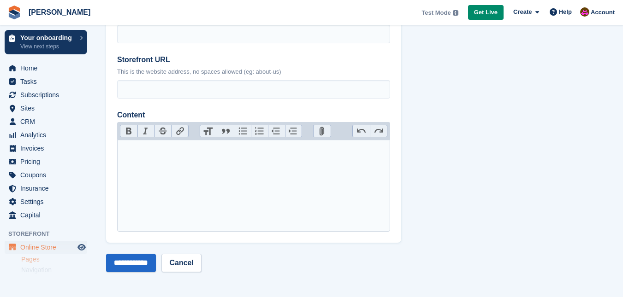
click at [291, 179] on trix-editor "Content" at bounding box center [253, 186] width 273 height 92
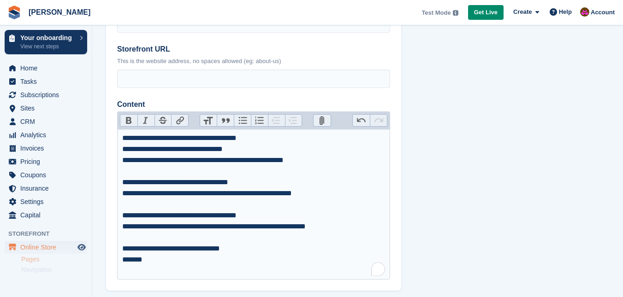
scroll to position [30, 0]
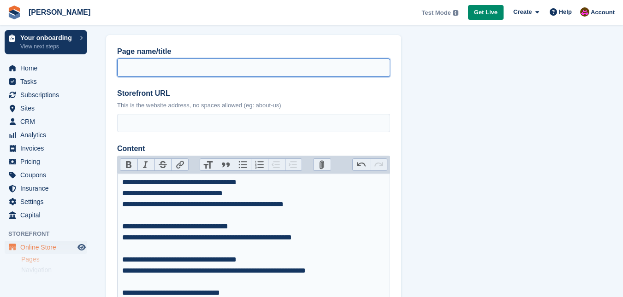
click at [171, 62] on input "Page name/title" at bounding box center [253, 68] width 273 height 18
type input "*******"
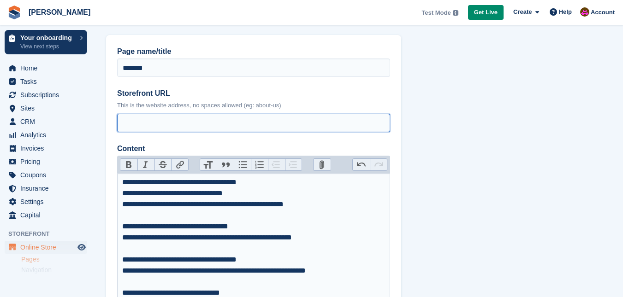
click at [190, 123] on input "Storefront URL" at bounding box center [253, 123] width 273 height 18
type input "**********"
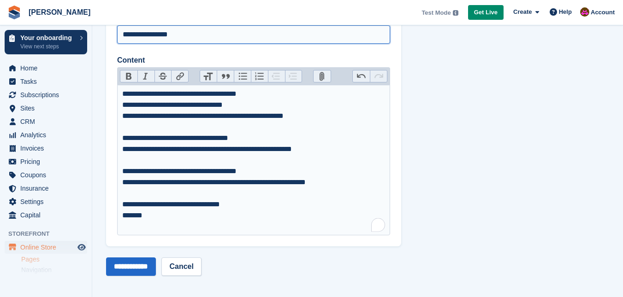
scroll to position [122, 0]
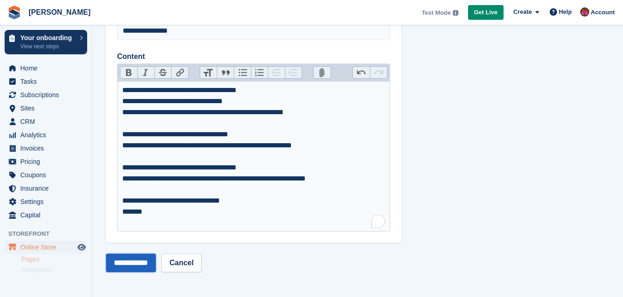
click at [148, 262] on input "**********" at bounding box center [131, 263] width 50 height 18
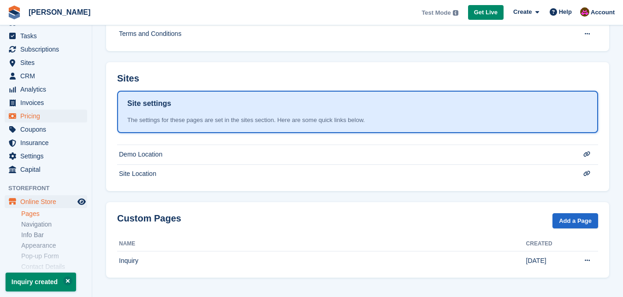
scroll to position [118, 0]
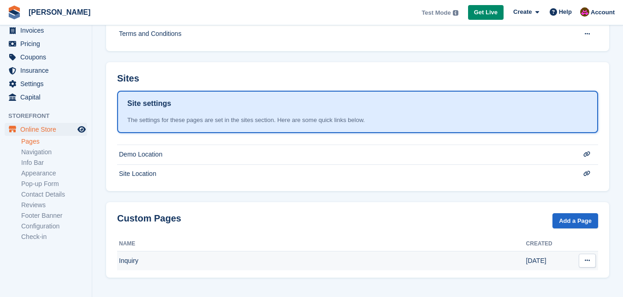
click at [122, 265] on td "Inquiry" at bounding box center [321, 260] width 409 height 19
click at [585, 259] on icon at bounding box center [586, 261] width 5 height 6
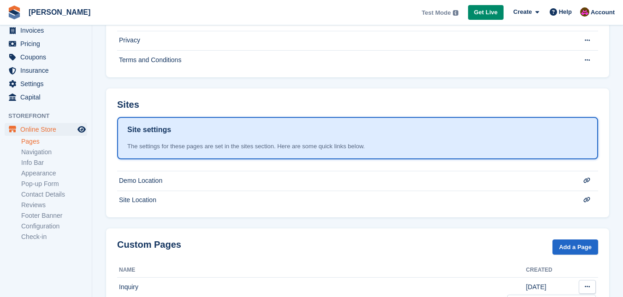
scroll to position [216, 0]
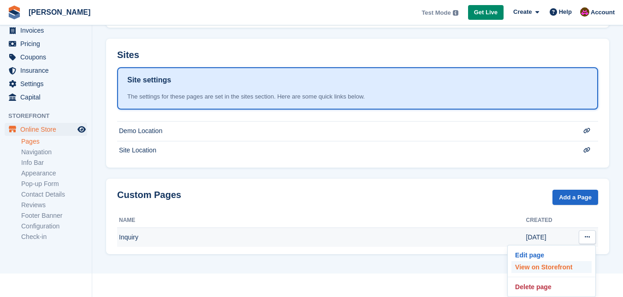
click at [545, 265] on p "View on Storefront" at bounding box center [551, 267] width 80 height 12
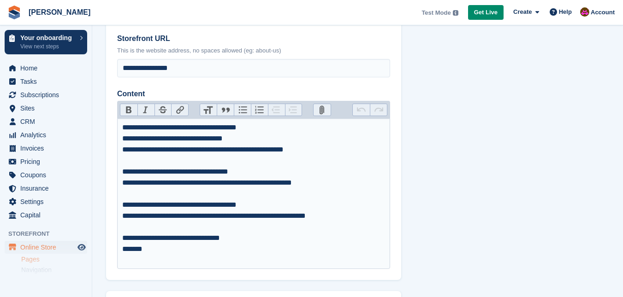
scroll to position [213, 0]
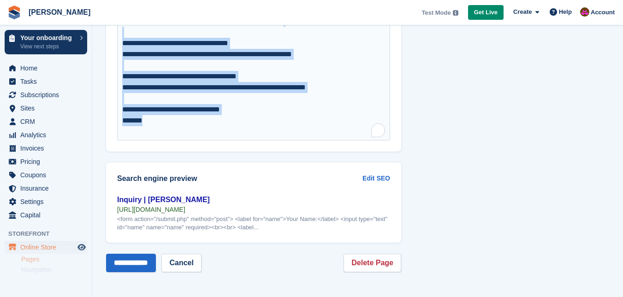
drag, startPoint x: 208, startPoint y: 123, endPoint x: 88, endPoint y: 28, distance: 152.5
click at [88, 28] on div "Your onboarding View next steps Home Tasks Subscriptions Subscriptions Subscrip…" at bounding box center [311, 42] width 623 height 511
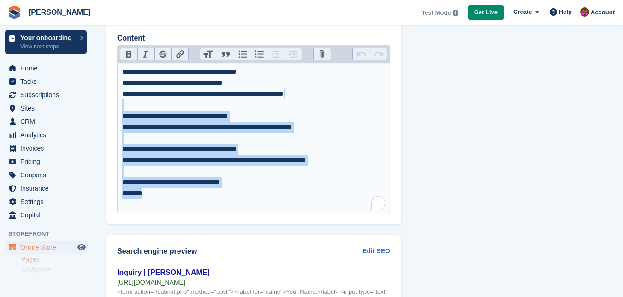
scroll to position [75, 0]
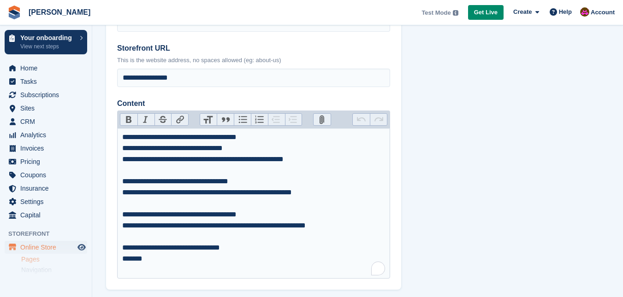
click at [203, 149] on div "**********" at bounding box center [253, 204] width 263 height 144
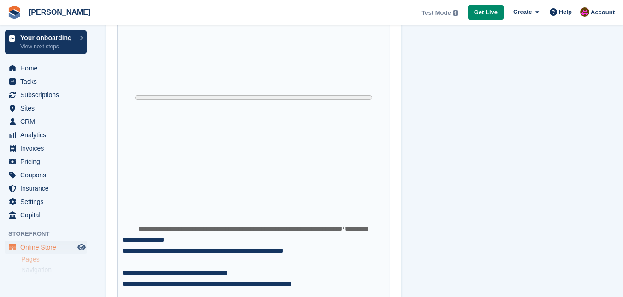
scroll to position [259, 0]
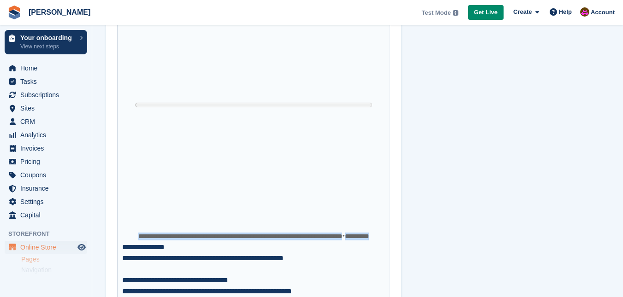
click at [232, 98] on img "Content" at bounding box center [253, 101] width 263 height 263
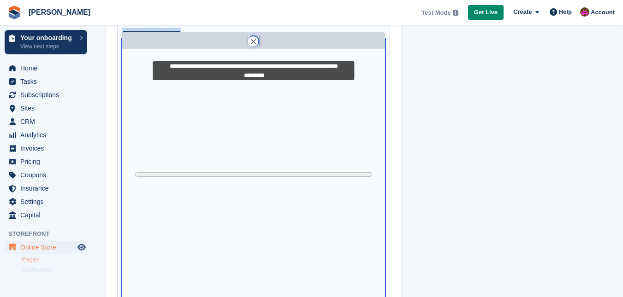
scroll to position [167, 0]
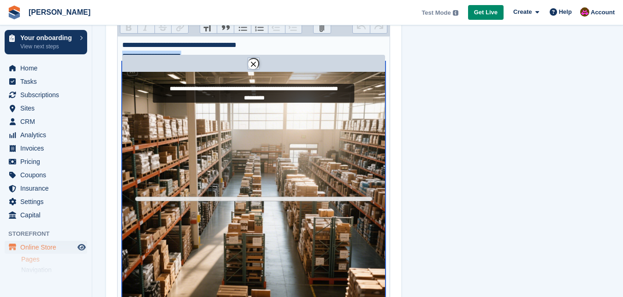
drag, startPoint x: 343, startPoint y: 146, endPoint x: 251, endPoint y: 62, distance: 124.3
click at [251, 62] on button "******" at bounding box center [253, 63] width 11 height 11
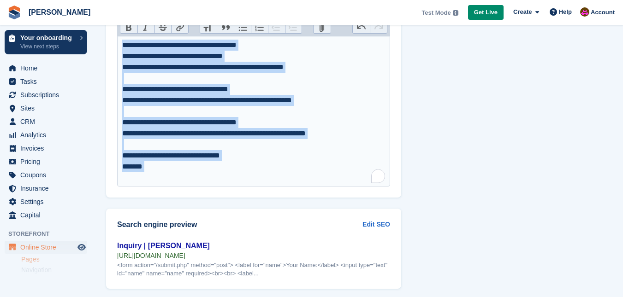
drag, startPoint x: 205, startPoint y: 174, endPoint x: 91, endPoint y: 33, distance: 181.2
click at [91, 33] on div "Your onboarding View next steps Home Tasks Subscriptions Subscriptions Subscrip…" at bounding box center [311, 88] width 623 height 511
type trix-editor "**********"
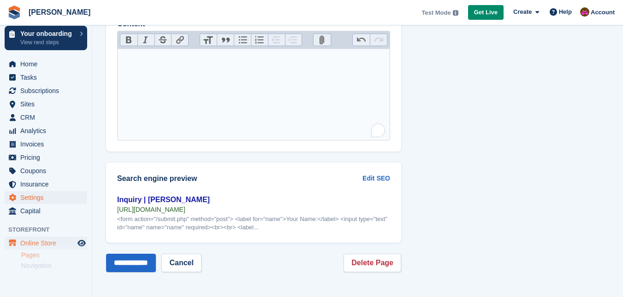
scroll to position [0, 0]
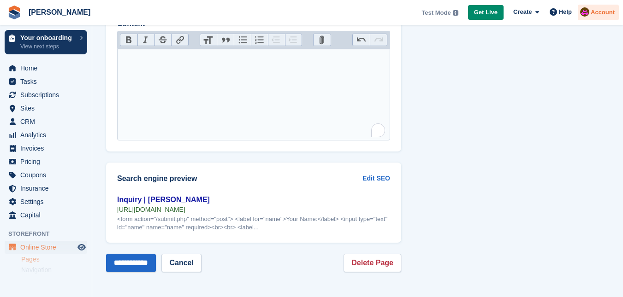
click at [583, 15] on img at bounding box center [584, 11] width 9 height 9
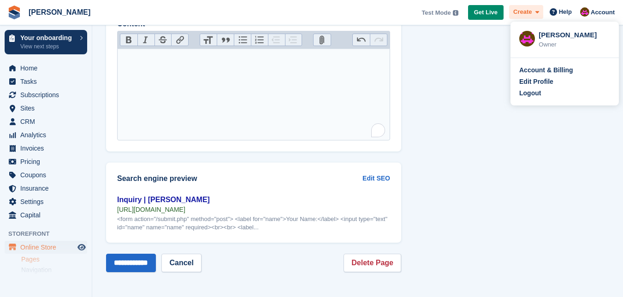
click at [538, 15] on icon at bounding box center [537, 12] width 4 height 6
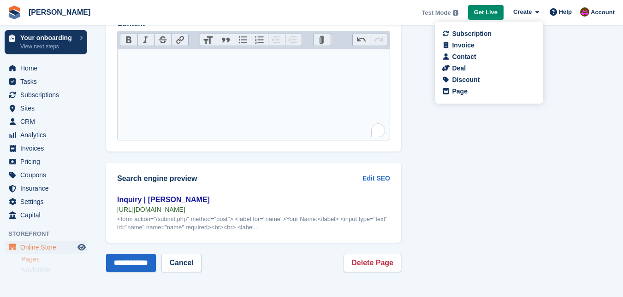
click at [498, 152] on section "**********" at bounding box center [357, 71] width 530 height 452
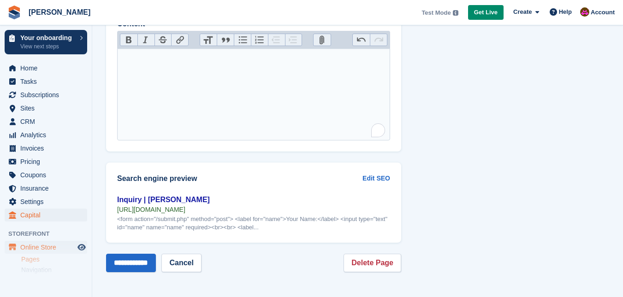
scroll to position [118, 0]
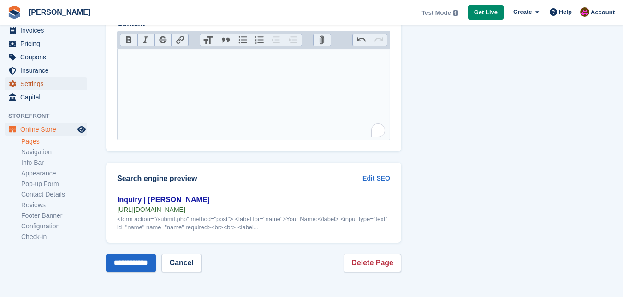
click at [38, 80] on span "Settings" at bounding box center [47, 83] width 55 height 13
